Goal: Task Accomplishment & Management: Complete application form

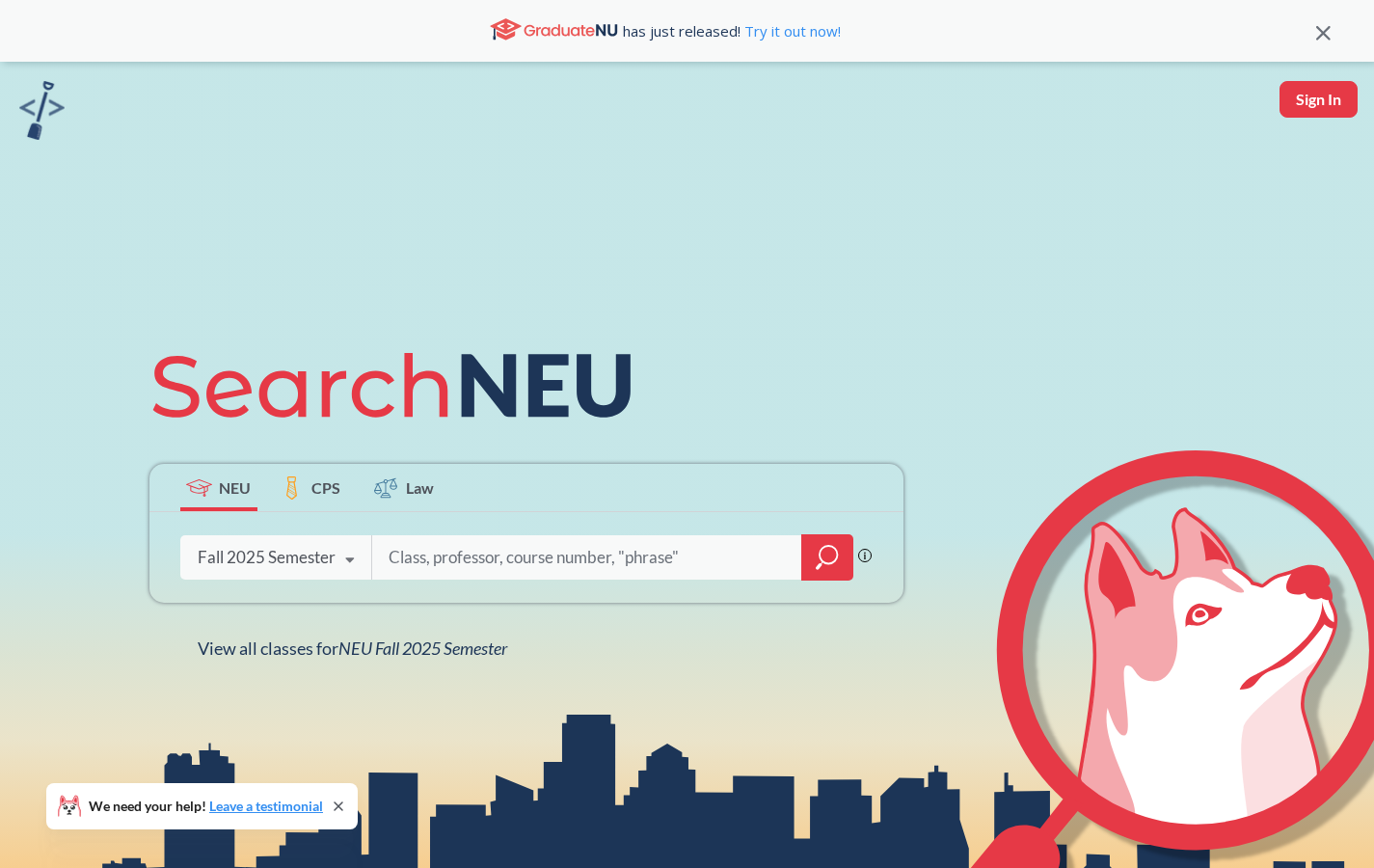
click at [484, 555] on input "search" at bounding box center [586, 557] width 401 height 41
paste input "[PERSON_NAME]"
type input "[PERSON_NAME]"
click at [834, 552] on icon "magnifying glass" at bounding box center [827, 557] width 23 height 27
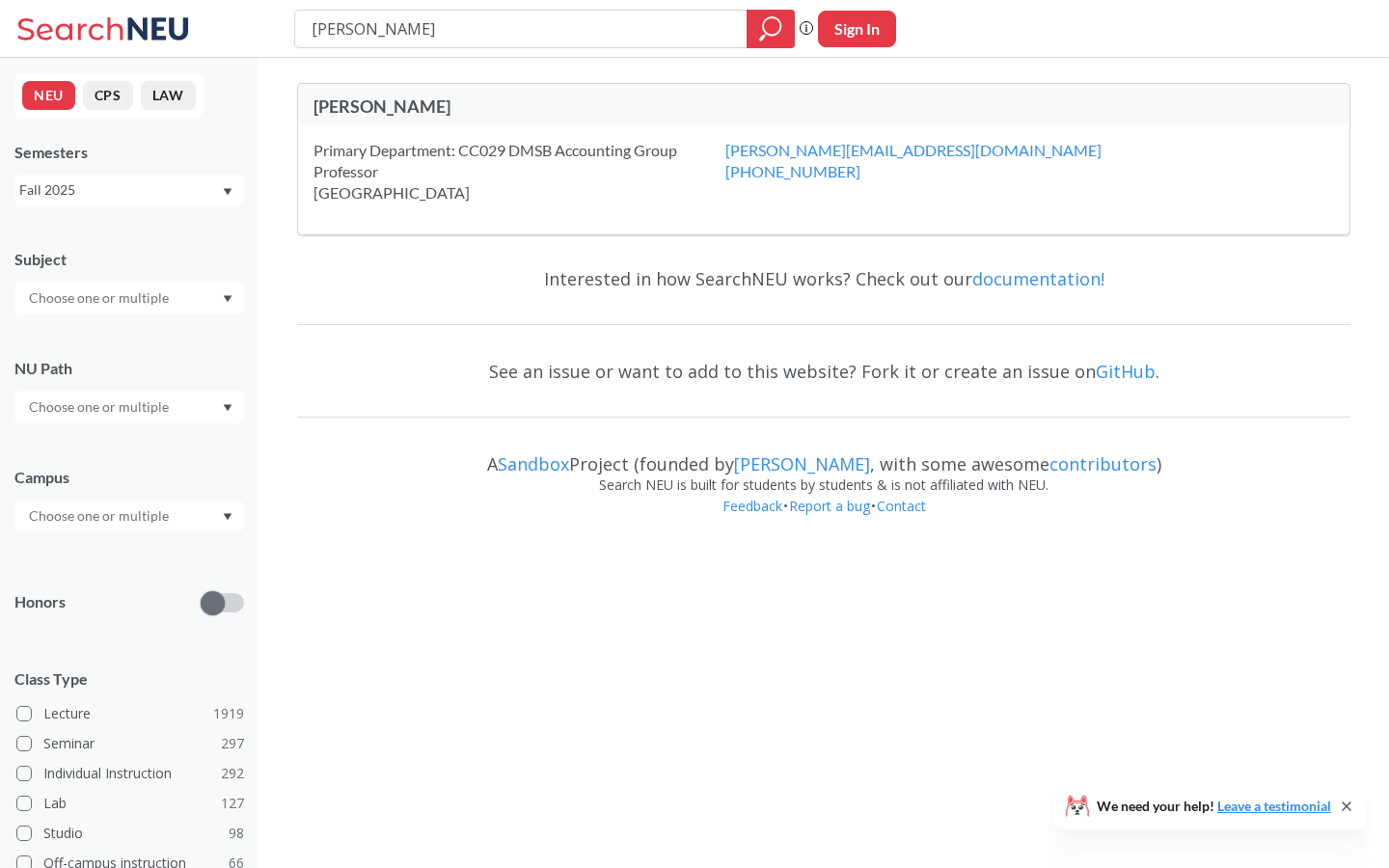
click at [369, 105] on div "[PERSON_NAME]" at bounding box center [568, 106] width 510 height 21
click at [481, 40] on input "[PERSON_NAME]" at bounding box center [522, 29] width 423 height 33
type input "acct2301"
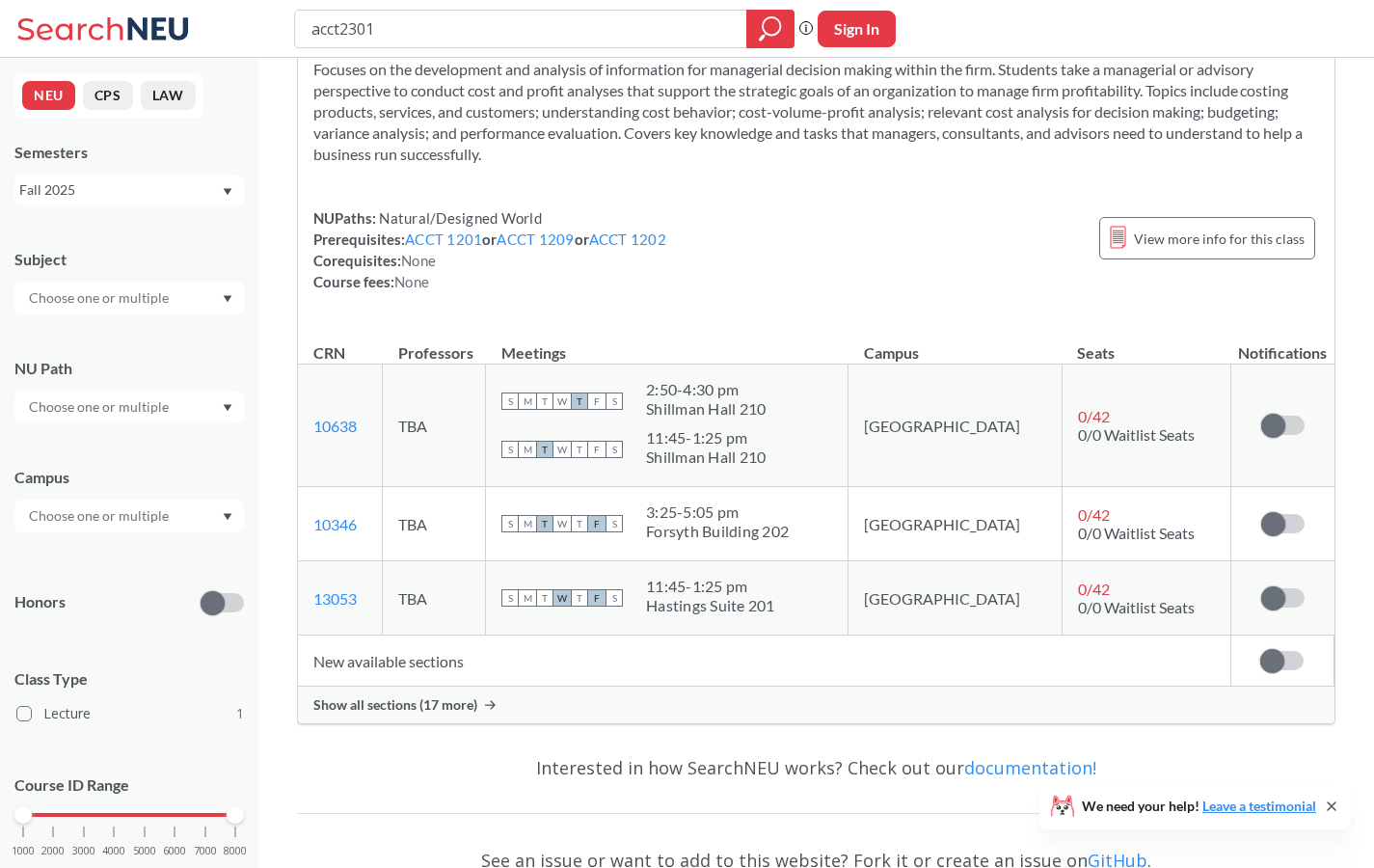
scroll to position [73, 0]
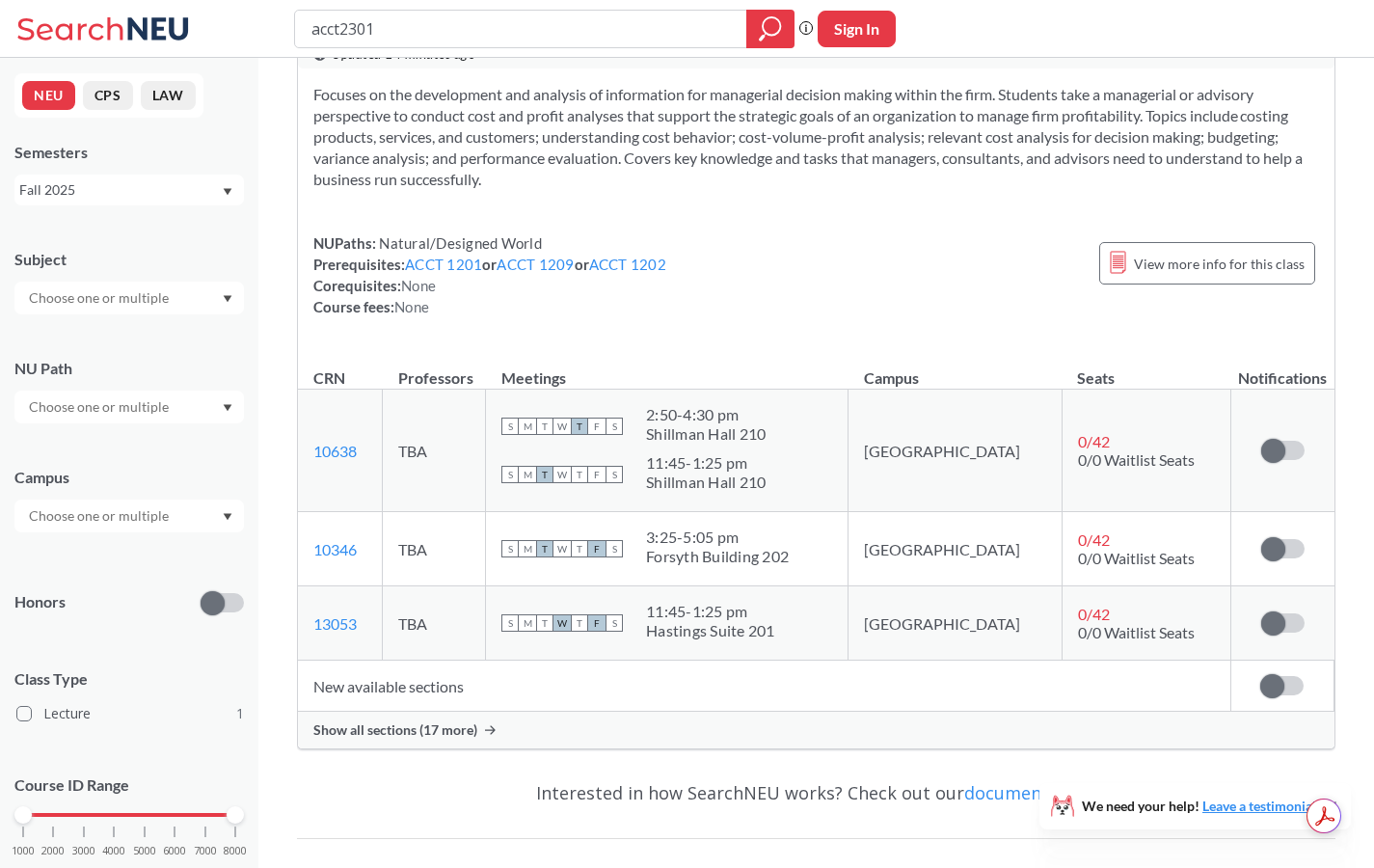
click at [427, 715] on div "Show all sections (17 more)" at bounding box center [817, 730] width 1037 height 37
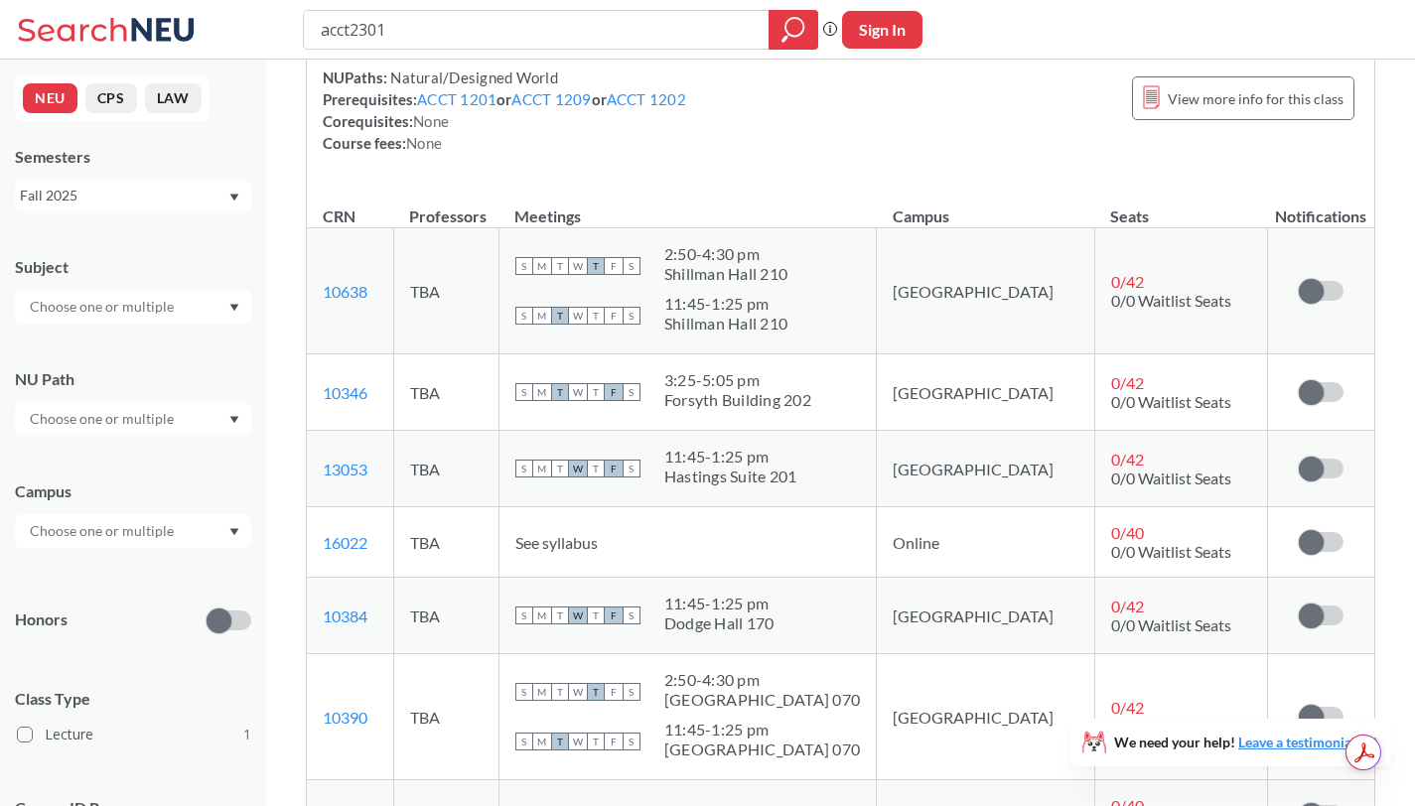
scroll to position [887, 0]
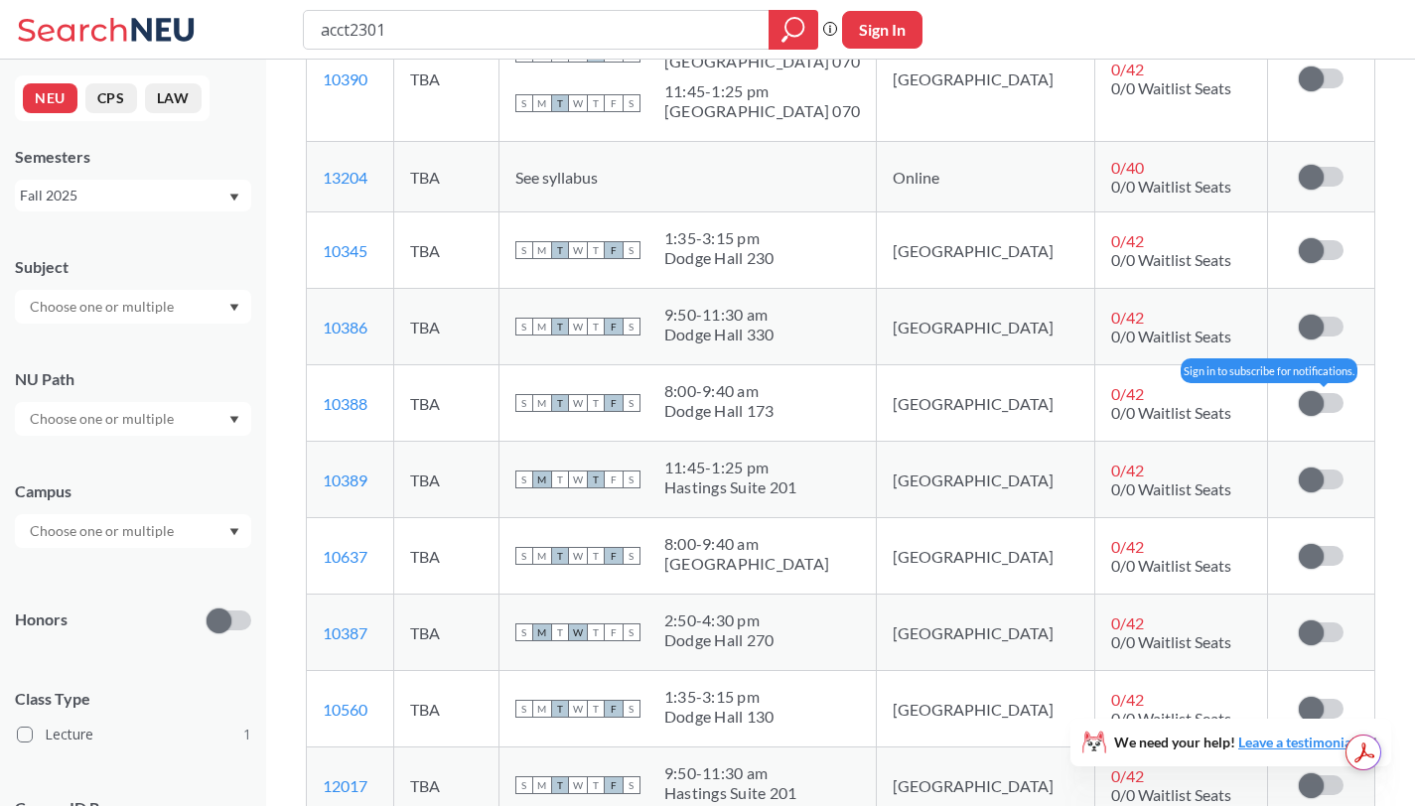
click at [1327, 410] on label at bounding box center [1321, 403] width 45 height 20
click at [1299, 393] on input "checkbox" at bounding box center [1299, 393] width 0 height 0
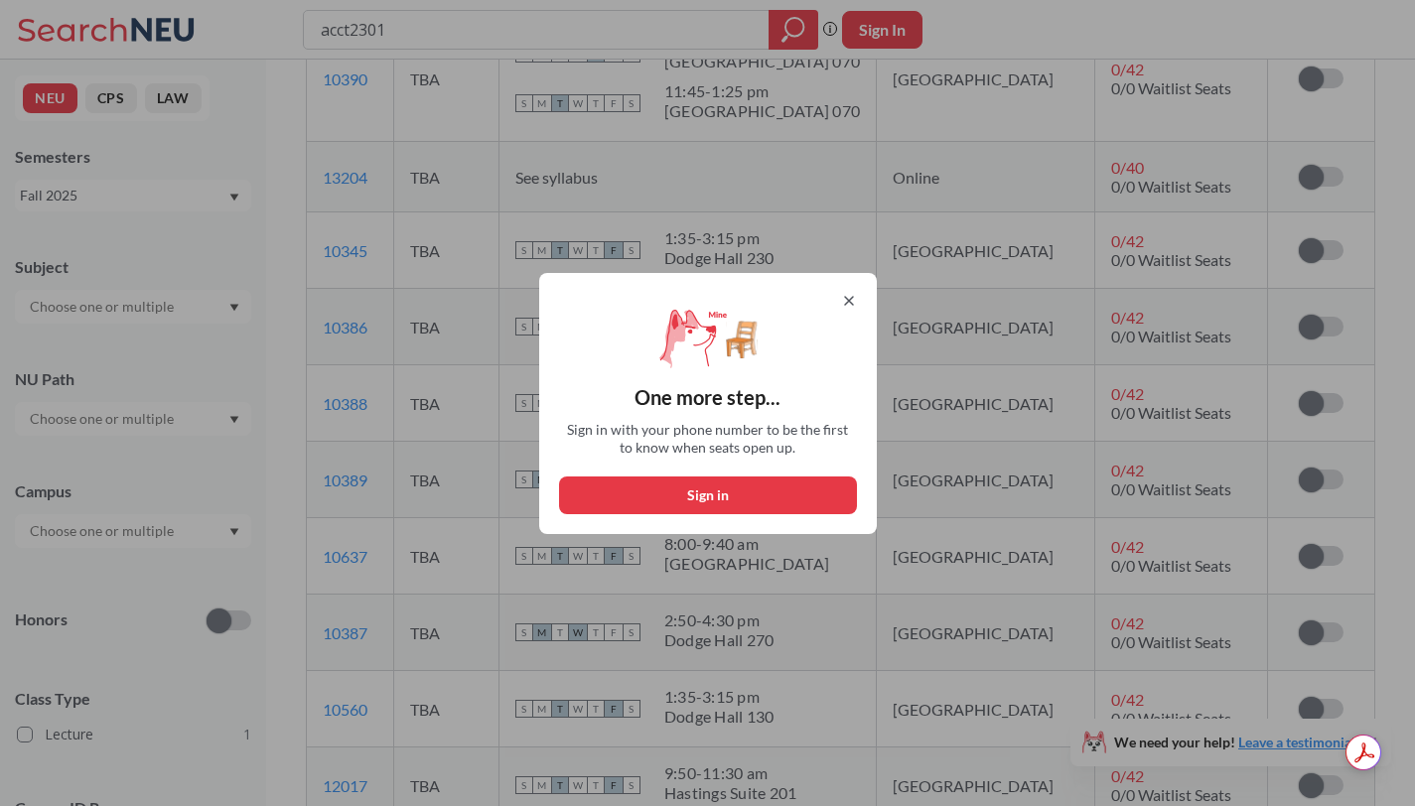
click at [739, 499] on button "Sign in" at bounding box center [708, 496] width 298 height 38
select select "US"
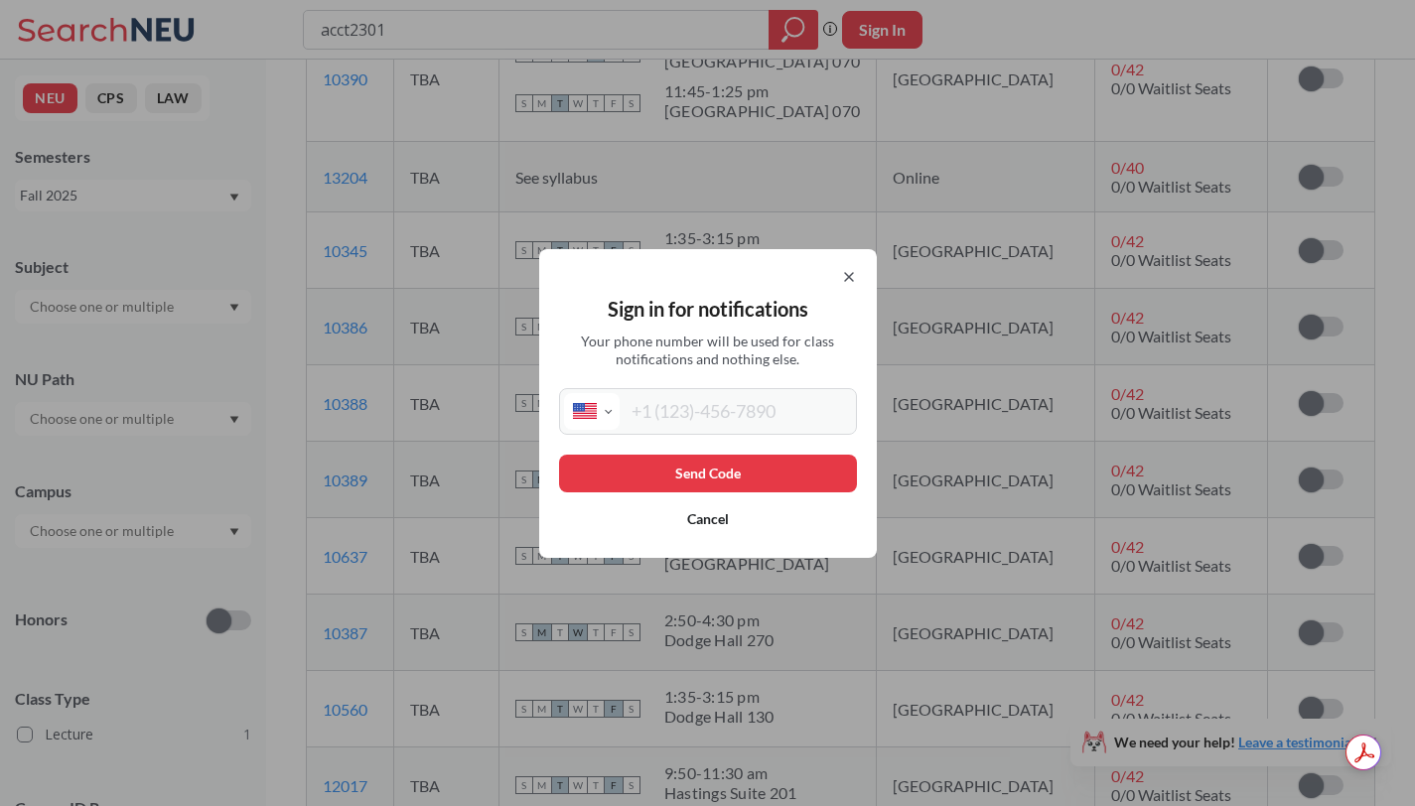
click at [743, 419] on input "tel" at bounding box center [736, 411] width 232 height 37
type input "[PHONE_NUMBER]"
click at [738, 463] on button "Send Code" at bounding box center [708, 474] width 298 height 38
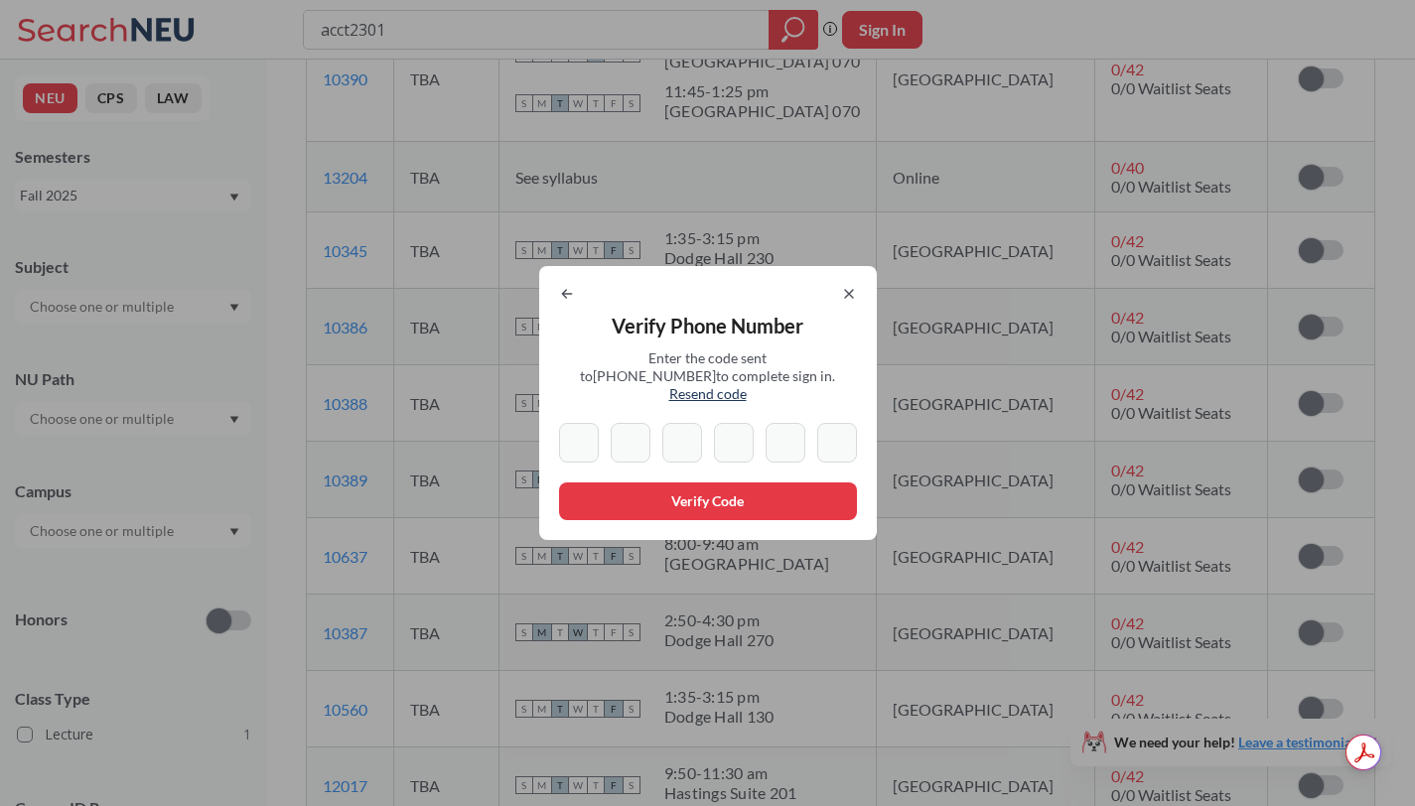
type input "2"
type input "7"
type input "1"
type input "2"
type input "4"
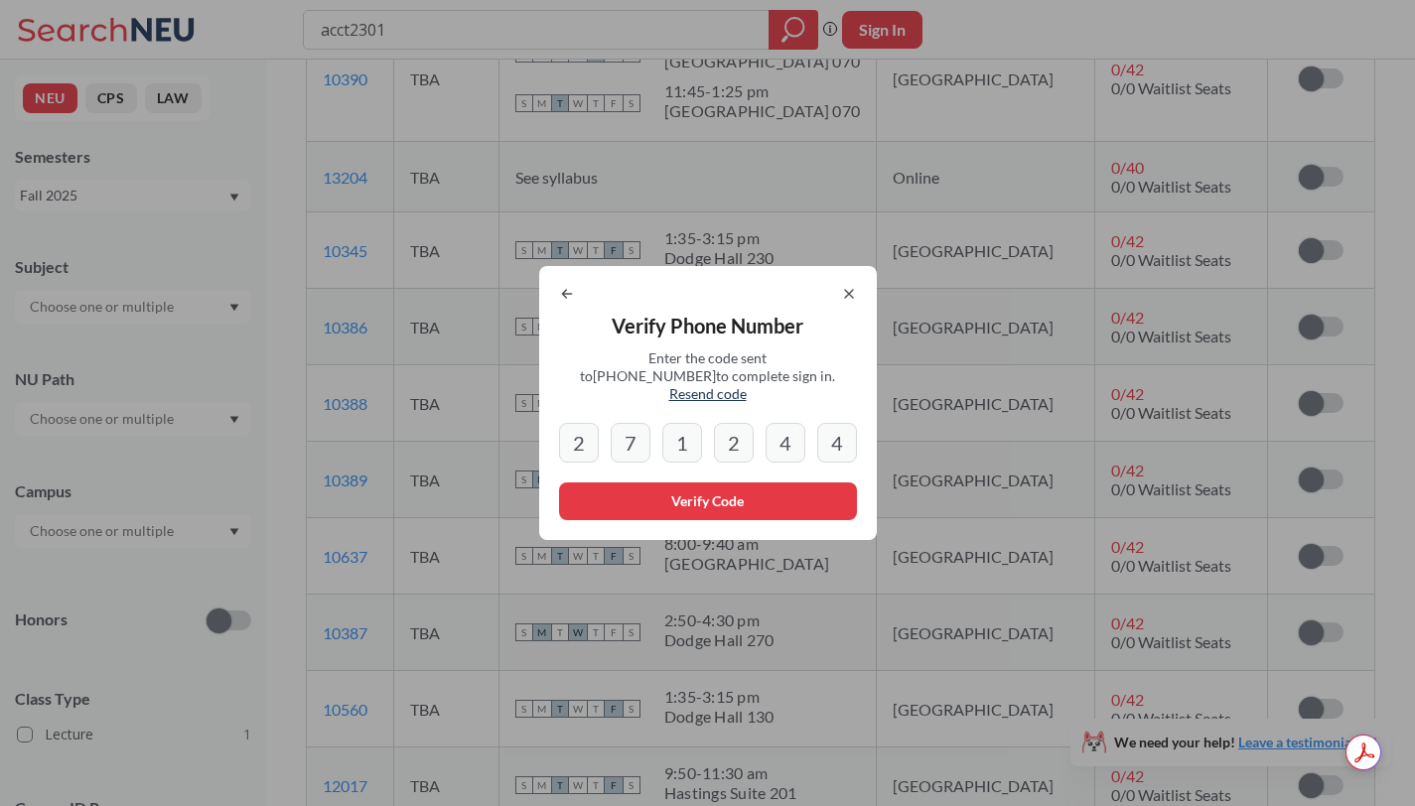
type input "4"
click at [720, 519] on div "Verify Phone Number Enter the code sent to [PHONE_NUMBER] to complete sign in. …" at bounding box center [708, 403] width 338 height 274
click at [724, 497] on button "Verify Code" at bounding box center [708, 502] width 298 height 38
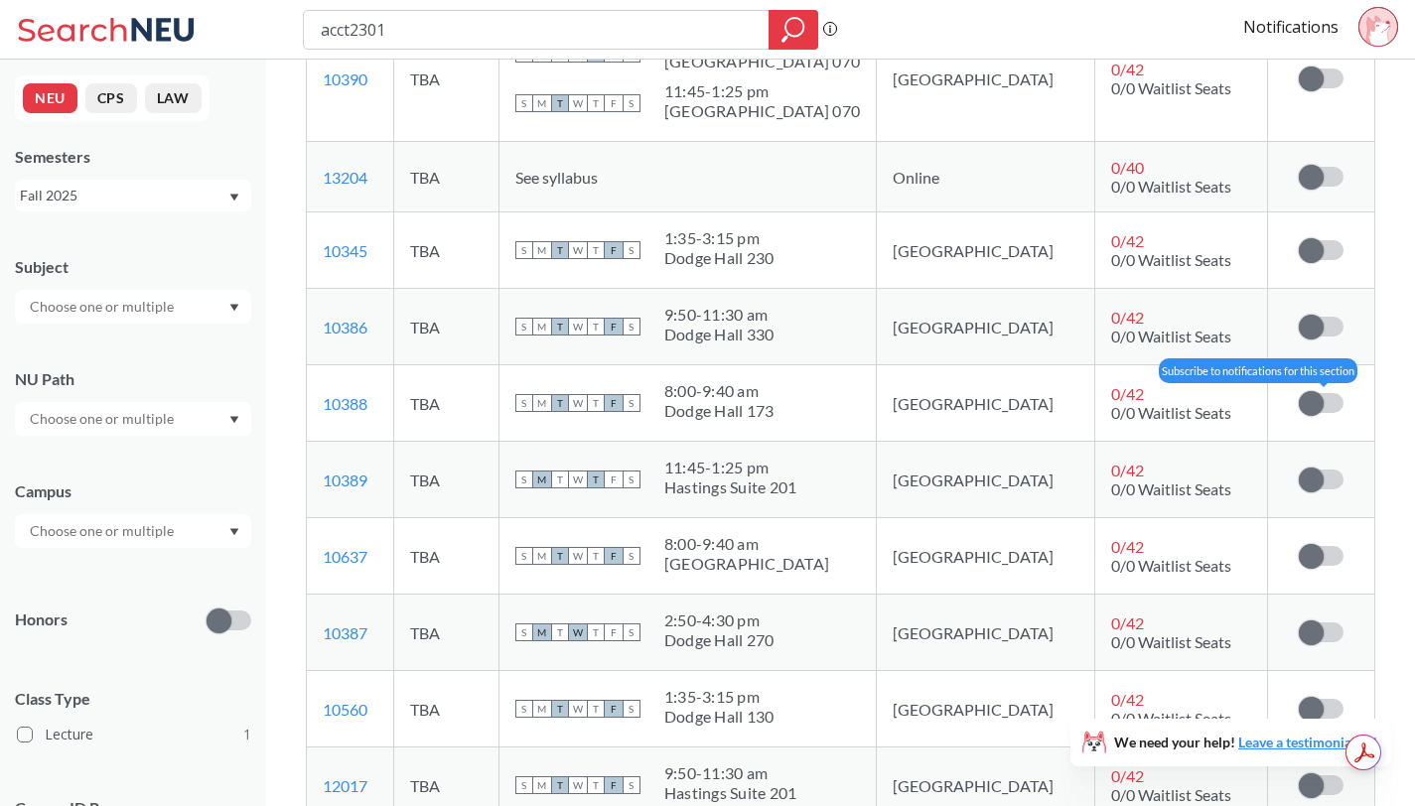
click at [1325, 409] on label at bounding box center [1321, 403] width 45 height 20
click at [1299, 393] on input "checkbox" at bounding box center [1299, 393] width 0 height 0
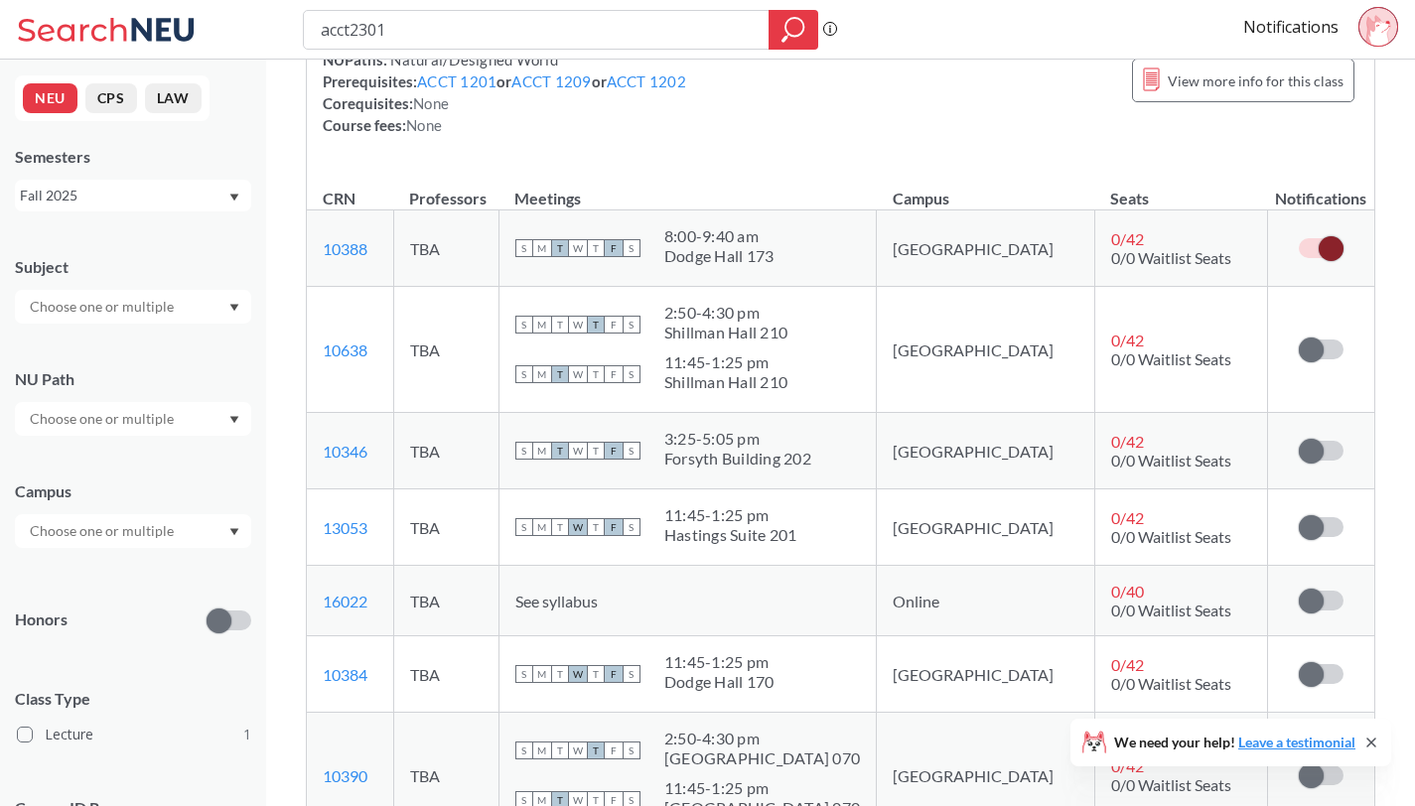
scroll to position [271, 0]
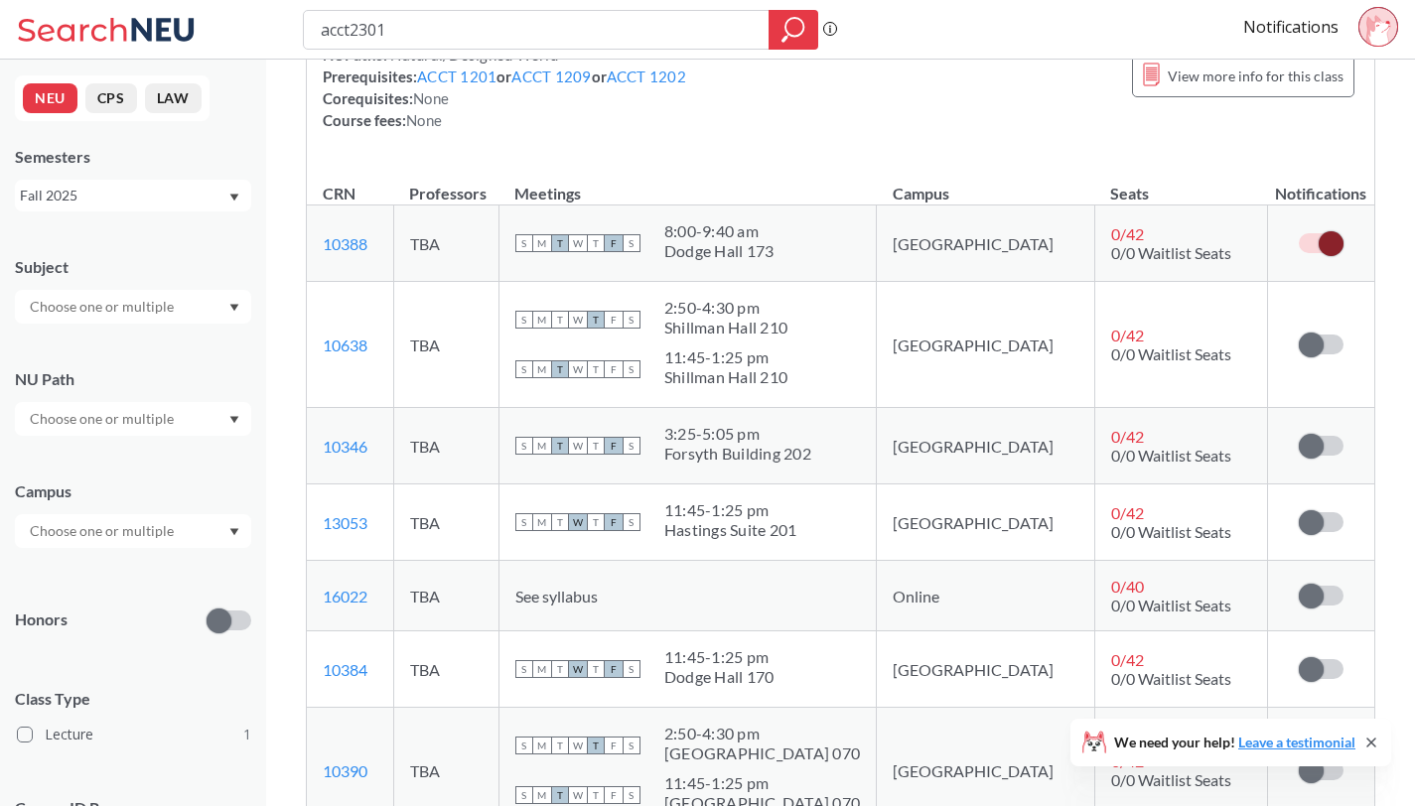
click at [1348, 242] on div at bounding box center [1321, 243] width 74 height 20
click at [1329, 242] on span at bounding box center [1331, 243] width 25 height 25
click at [1299, 233] on input "checkbox" at bounding box center [1299, 233] width 0 height 0
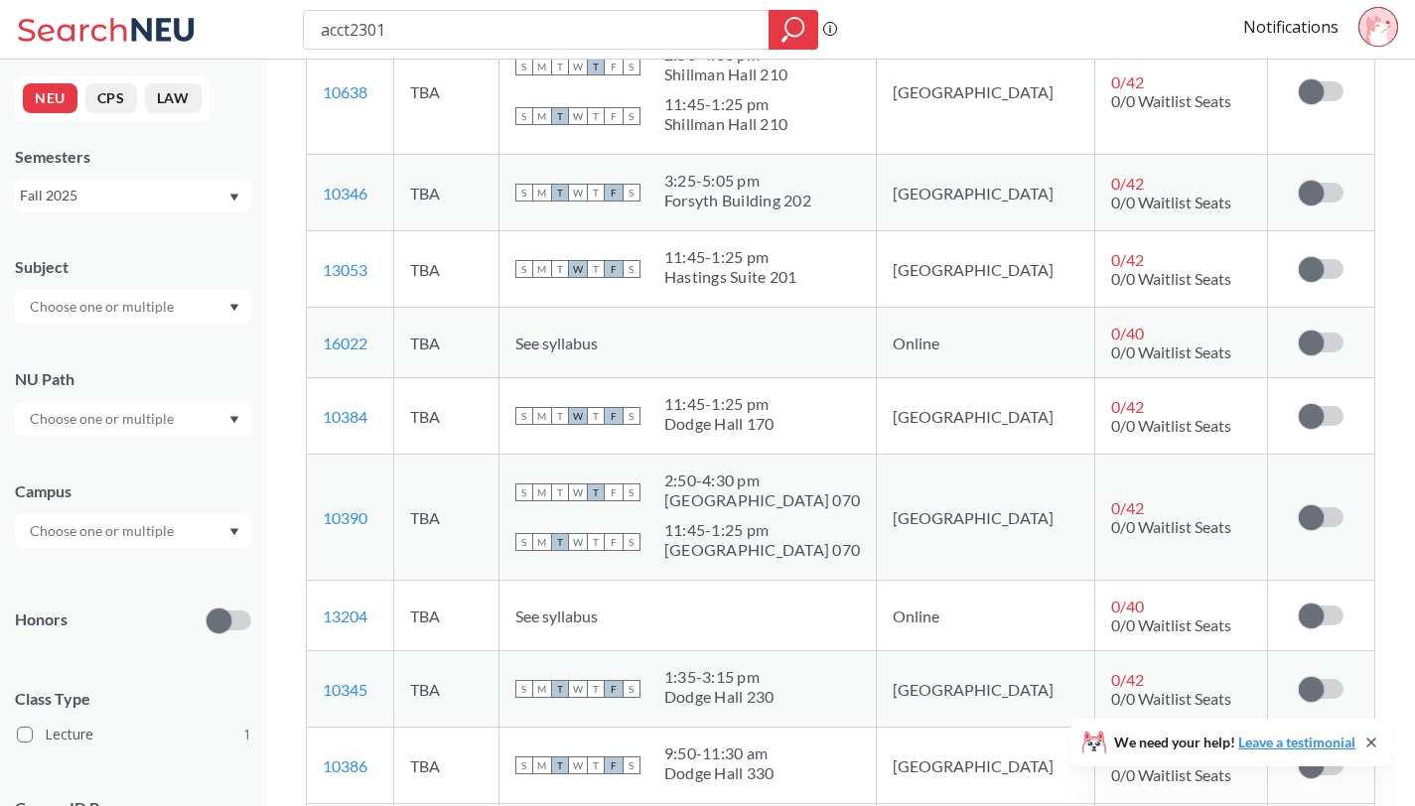
scroll to position [1116, 0]
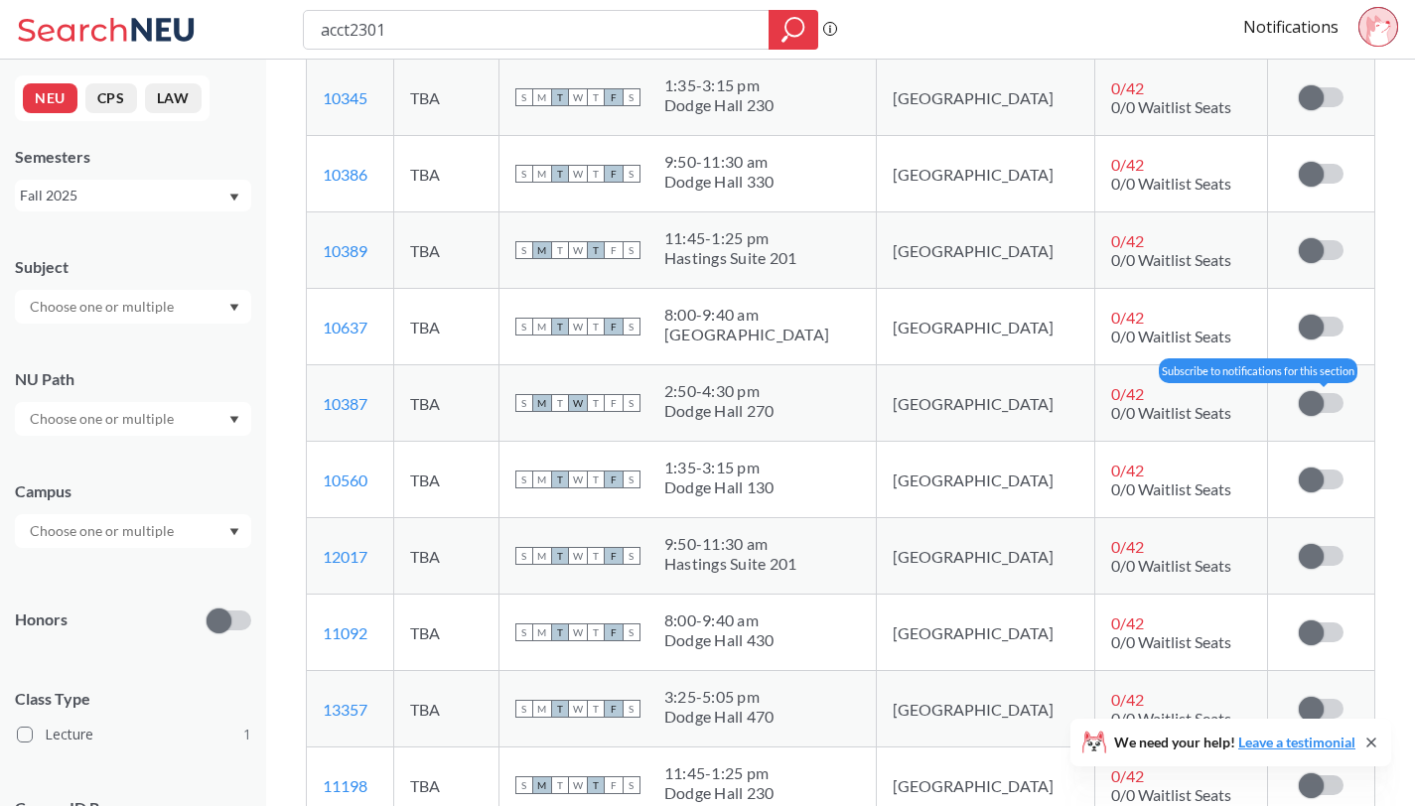
click at [1315, 399] on span at bounding box center [1311, 403] width 25 height 25
click at [1299, 393] on input "checkbox" at bounding box center [1299, 393] width 0 height 0
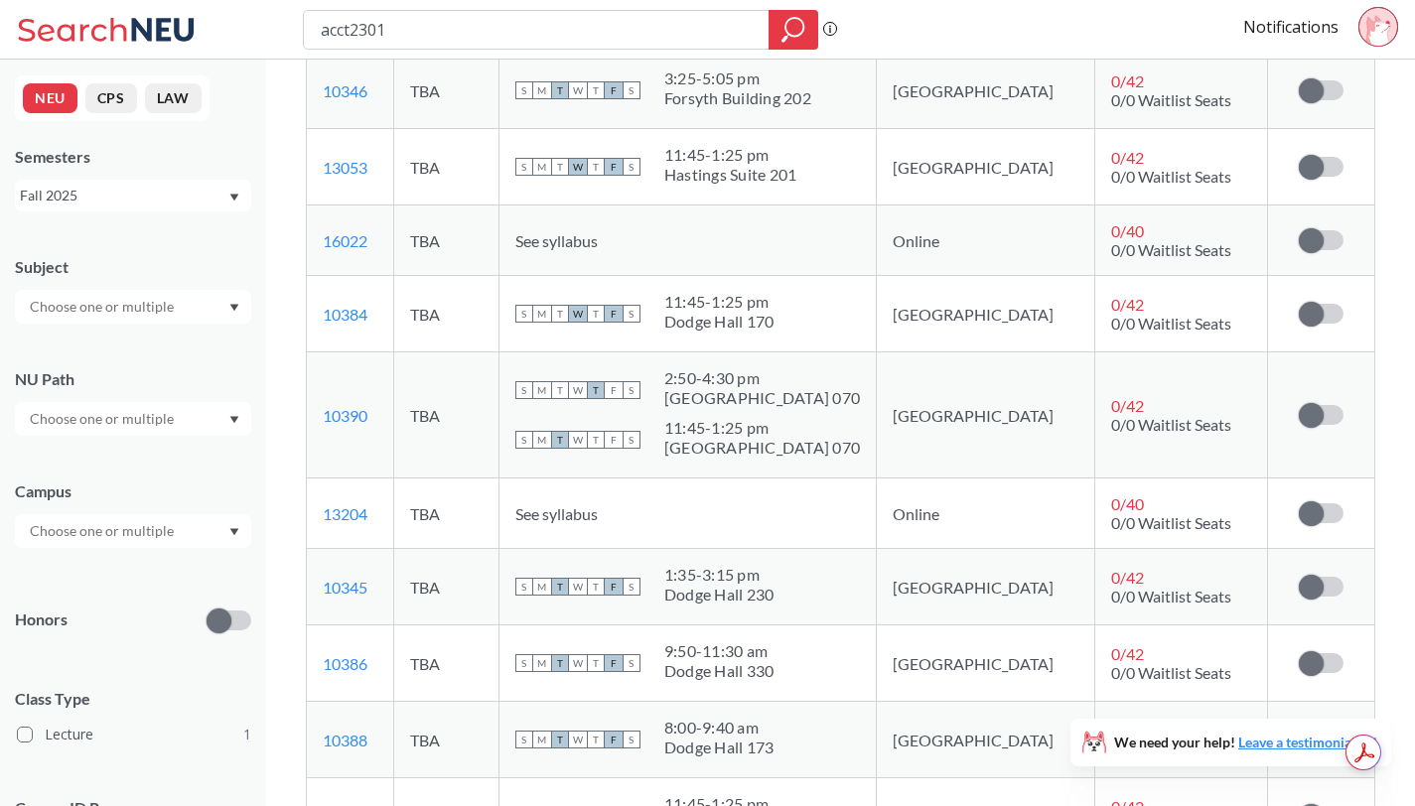
scroll to position [654, 0]
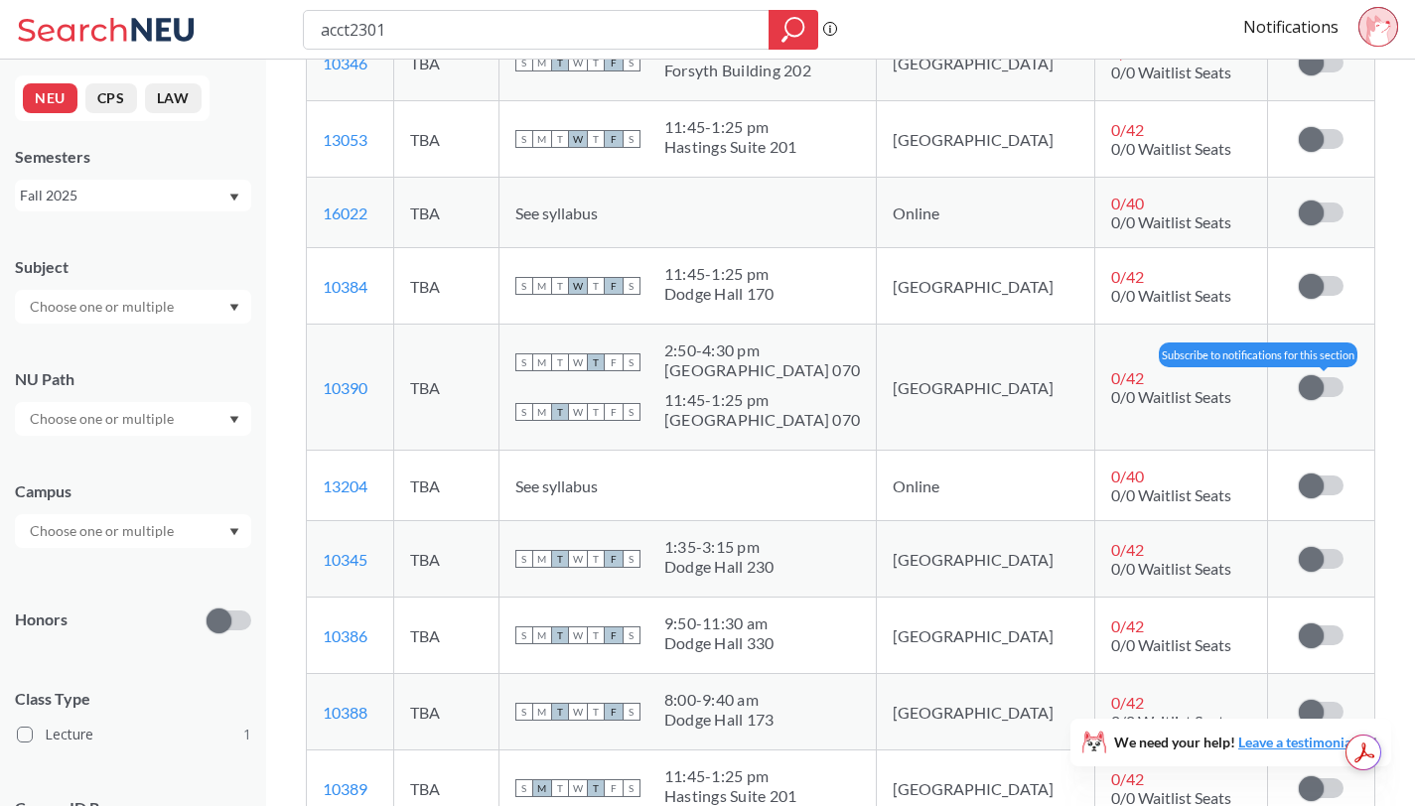
click at [1311, 389] on span at bounding box center [1311, 387] width 25 height 25
click at [1299, 377] on input "checkbox" at bounding box center [1299, 377] width 0 height 0
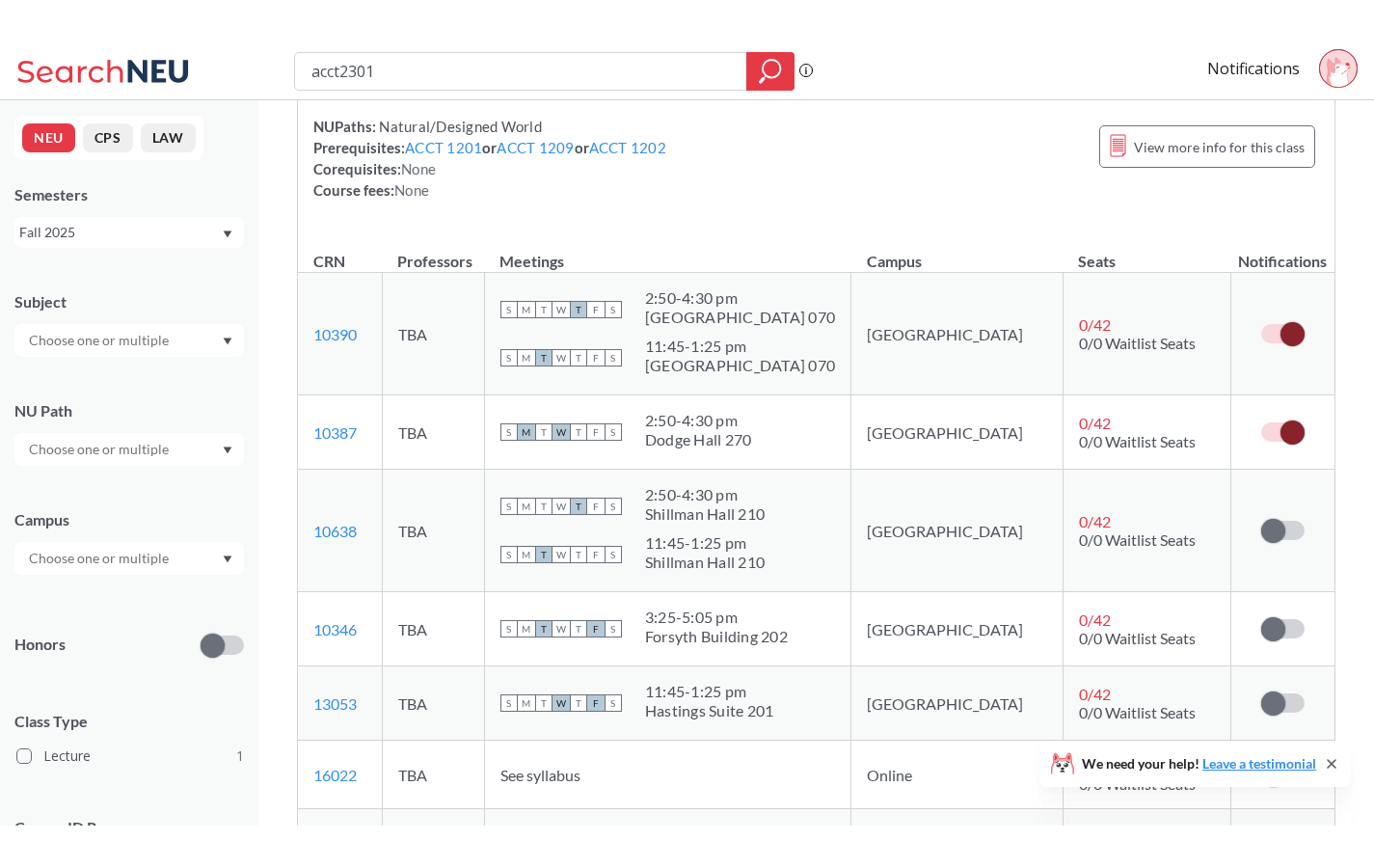
scroll to position [1454, 0]
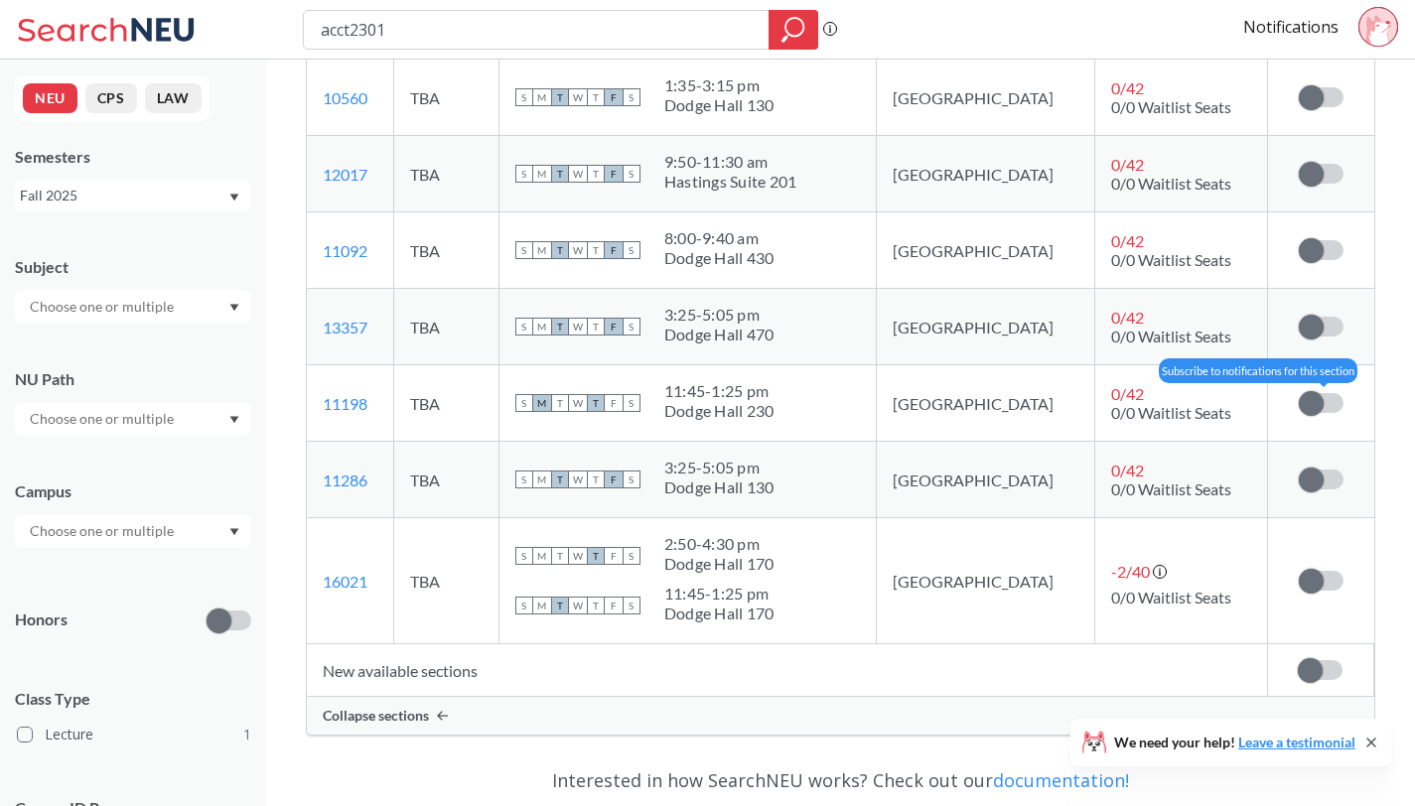
click at [1329, 397] on label at bounding box center [1321, 403] width 45 height 20
click at [1299, 393] on input "checkbox" at bounding box center [1299, 393] width 0 height 0
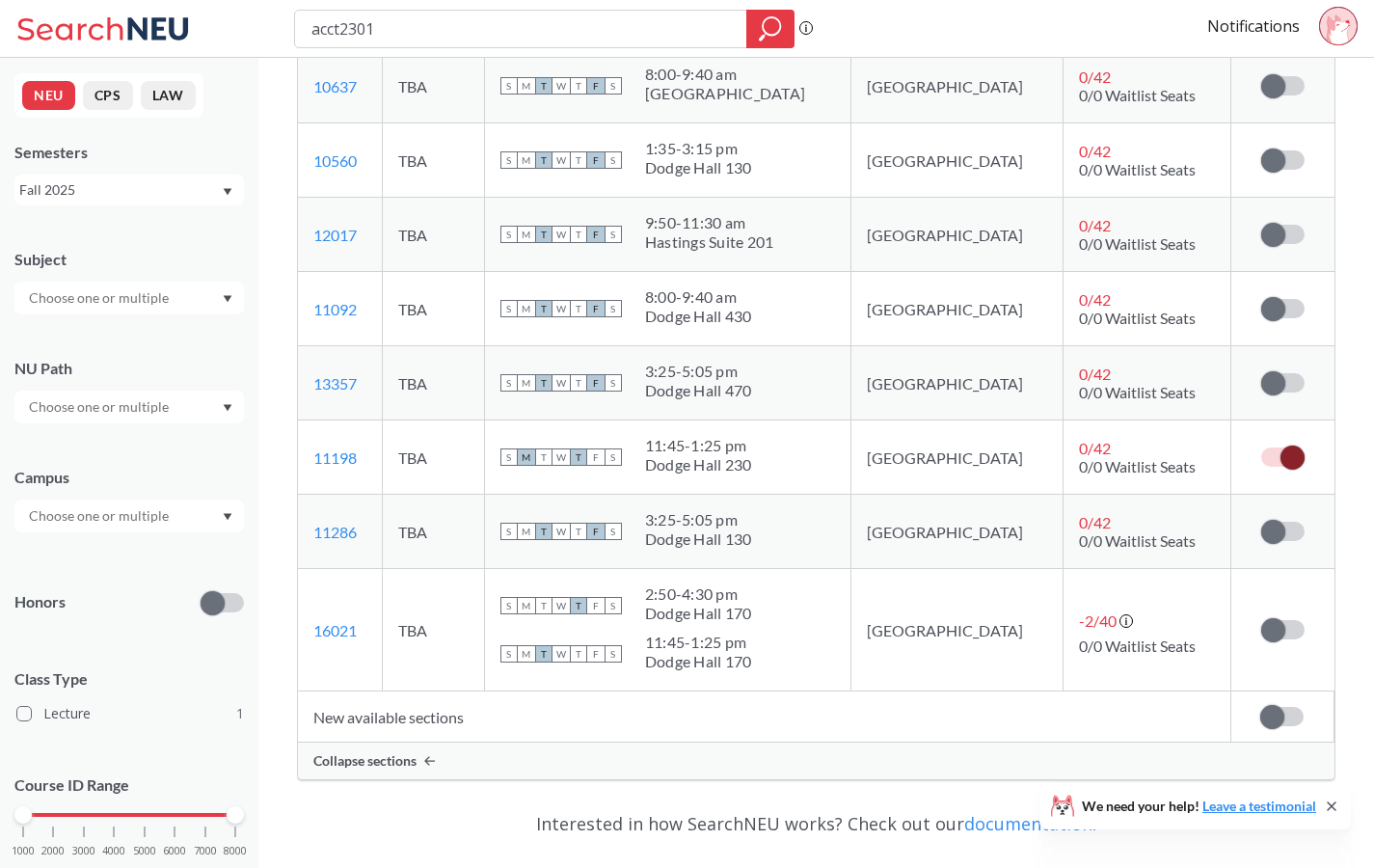
scroll to position [1612, 0]
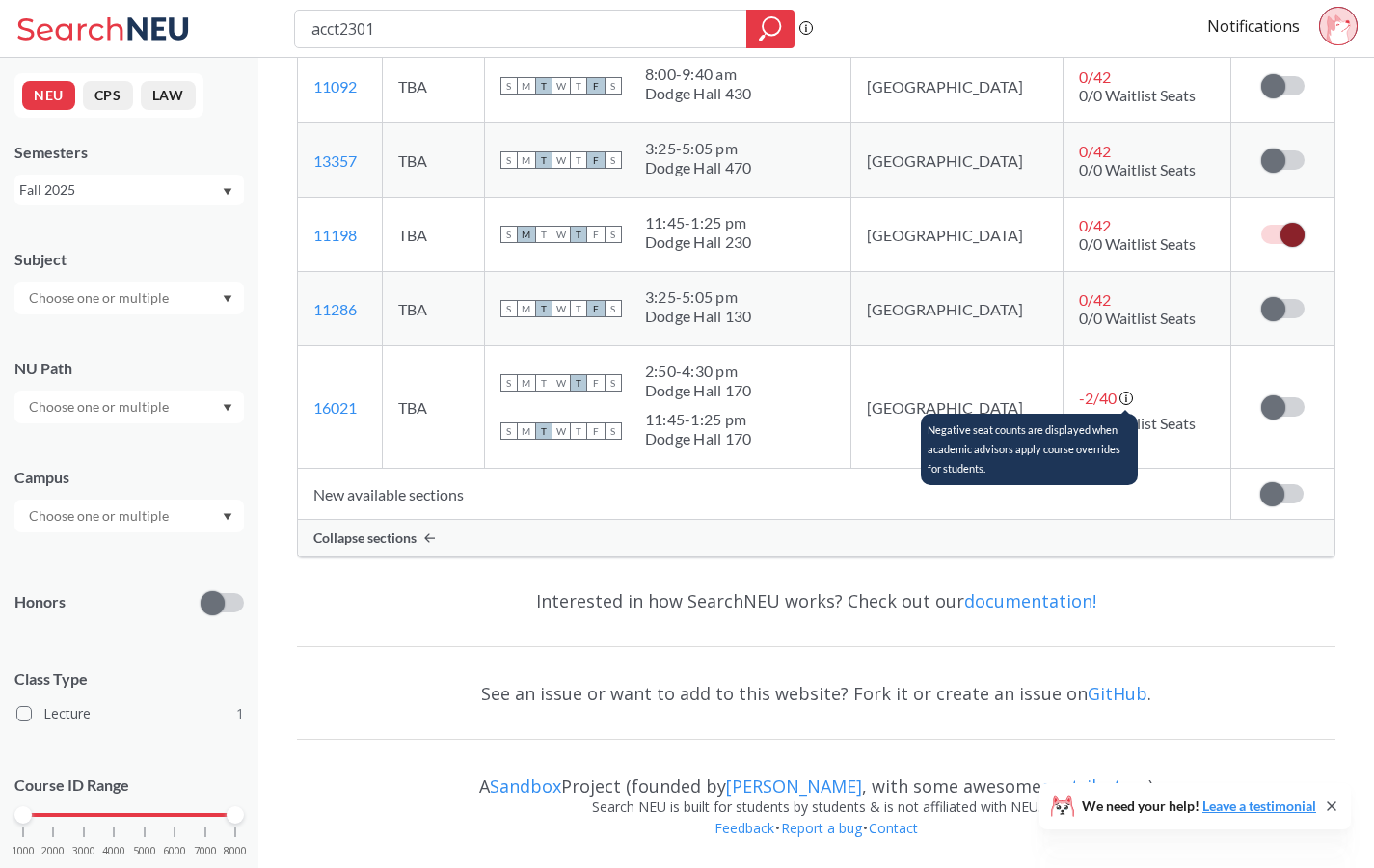
click at [1120, 397] on icon at bounding box center [1127, 399] width 16 height 16
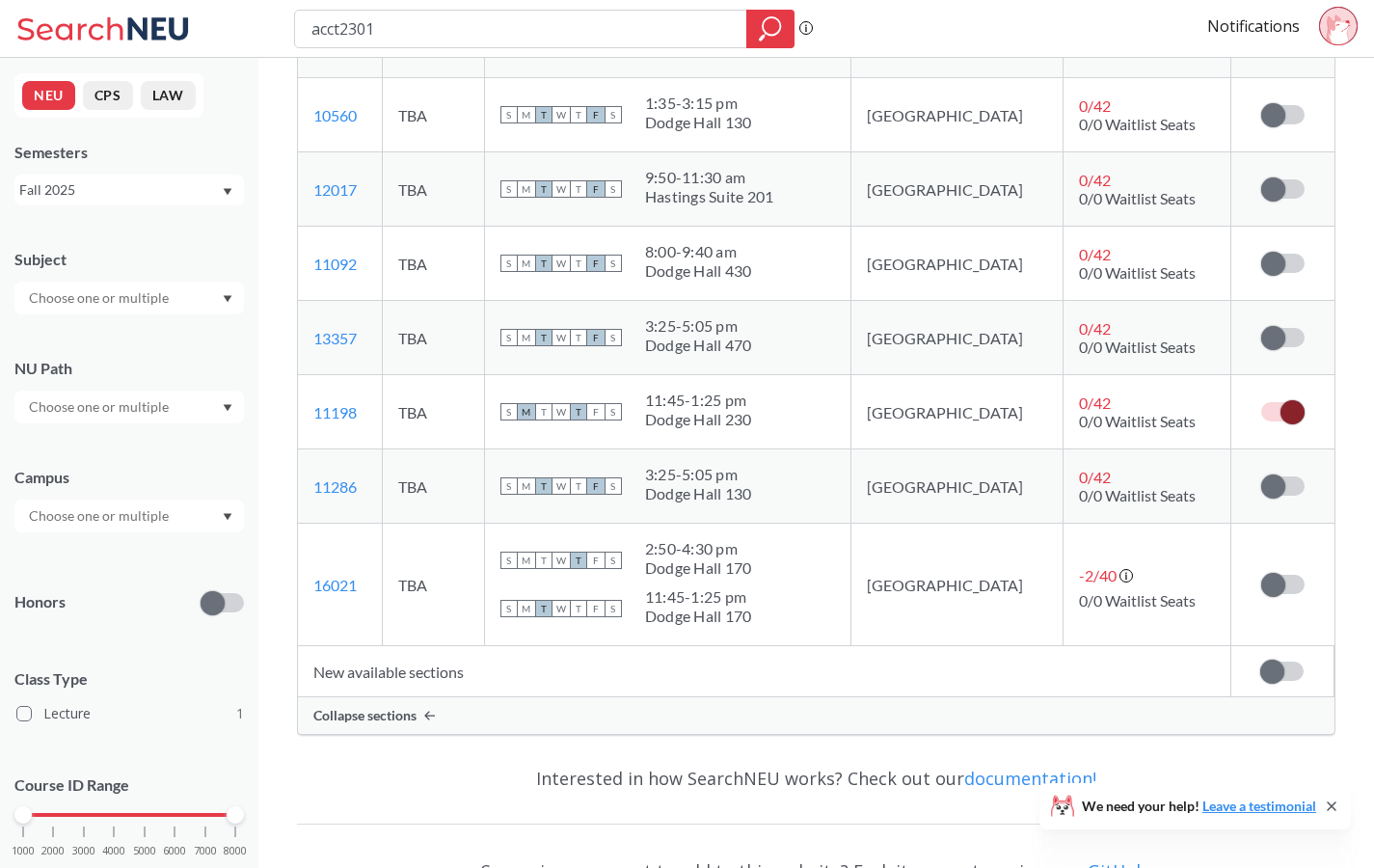
scroll to position [1418, 0]
